Goal: Use online tool/utility

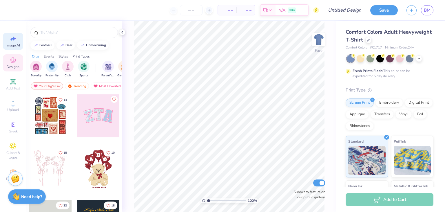
click at [13, 45] on span "Image AI" at bounding box center [13, 45] width 14 height 5
select select "4"
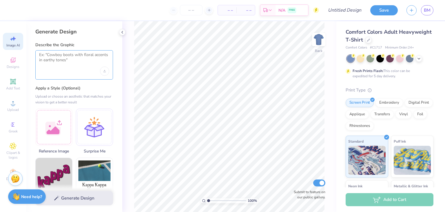
click at [73, 61] on textarea at bounding box center [74, 59] width 70 height 14
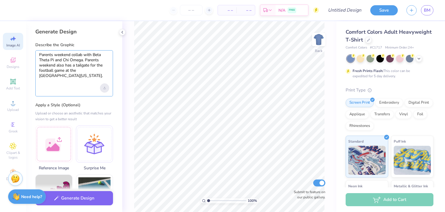
type textarea "Parents weekend collab with Beta Theta Pi and Chi Omega. Parents weekend also h…"
click at [103, 86] on div "Upload image" at bounding box center [104, 87] width 9 height 9
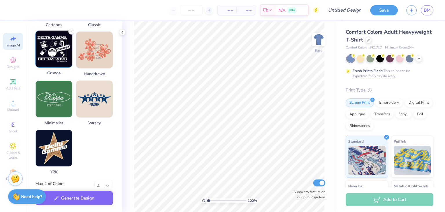
scroll to position [295, 0]
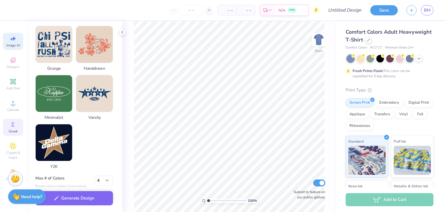
click at [13, 123] on icon at bounding box center [13, 124] width 7 height 7
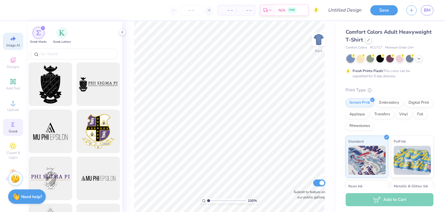
click at [13, 44] on span "Image AI" at bounding box center [13, 45] width 14 height 5
select select "4"
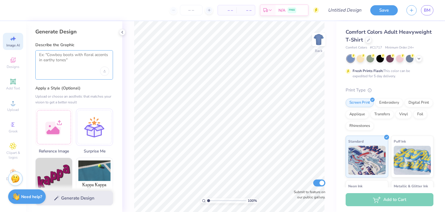
click at [51, 63] on textarea at bounding box center [74, 59] width 70 height 14
click at [101, 123] on div at bounding box center [94, 126] width 37 height 37
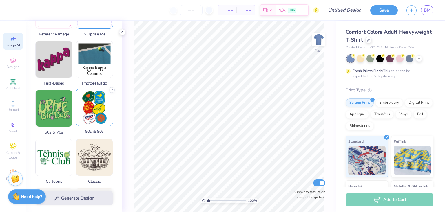
scroll to position [34, 0]
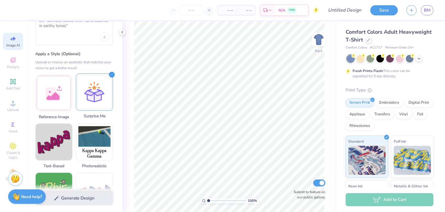
click at [101, 92] on div at bounding box center [94, 91] width 37 height 37
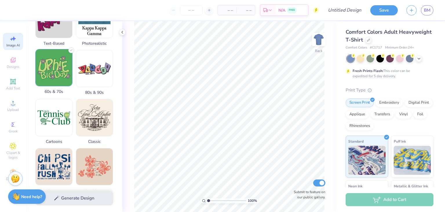
scroll to position [156, 0]
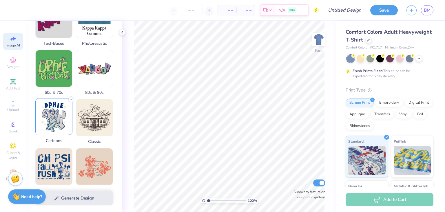
click at [57, 121] on img at bounding box center [54, 116] width 37 height 37
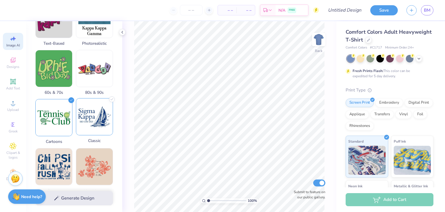
click at [83, 115] on img at bounding box center [94, 116] width 37 height 37
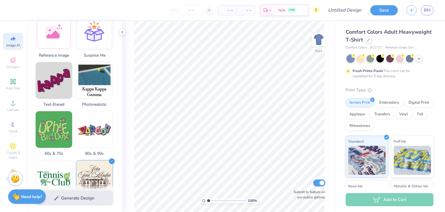
scroll to position [0, 0]
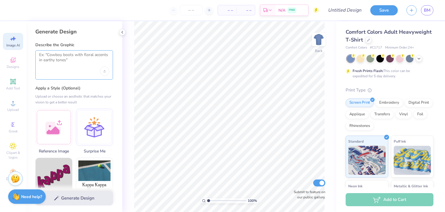
click at [68, 62] on textarea at bounding box center [74, 59] width 70 height 14
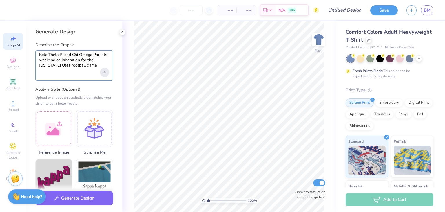
type textarea "Beta Theta Pi and Chi Omega Parents weekend collaboration for the [US_STATE] Ut…"
click at [106, 71] on div "Upload image" at bounding box center [104, 72] width 9 height 9
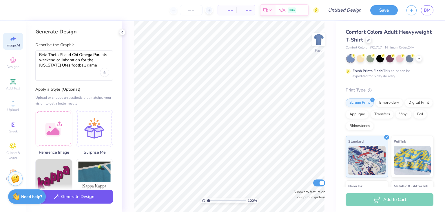
click at [99, 200] on button "Generate Design" at bounding box center [74, 196] width 78 height 14
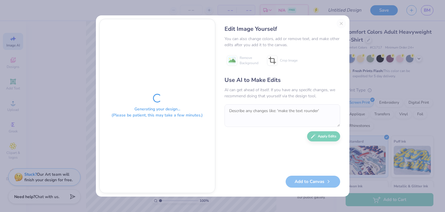
click at [342, 24] on div "Edit Image Yourself You can also change colors, add or remove text, and make ot…" at bounding box center [282, 106] width 127 height 174
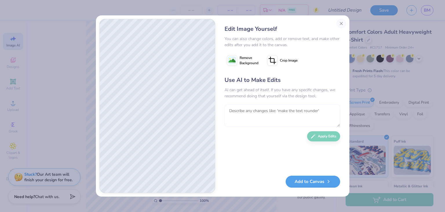
click at [252, 117] on textarea at bounding box center [283, 115] width 116 height 23
click at [272, 111] on textarea "Make it more football oreinted" at bounding box center [283, 115] width 116 height 23
type textarea "Make it more football oriented"
click at [316, 134] on button "Apply Edits" at bounding box center [323, 135] width 33 height 10
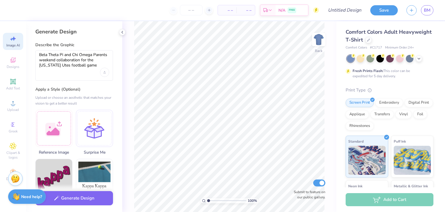
select select "4"
